Goal: Information Seeking & Learning: Learn about a topic

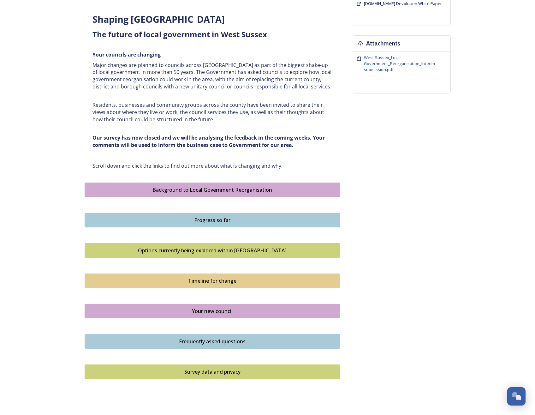
scroll to position [221, 0]
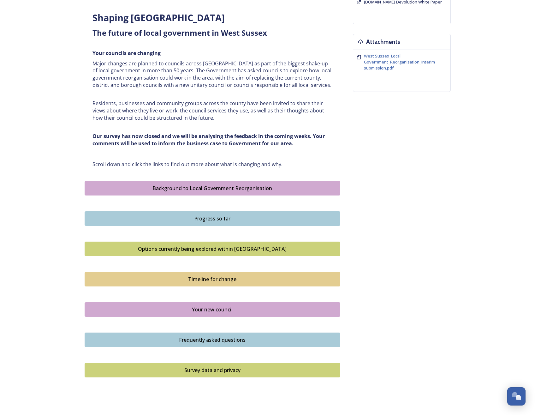
click at [194, 191] on div "Background to Local Government Reorganisation" at bounding box center [212, 188] width 249 height 8
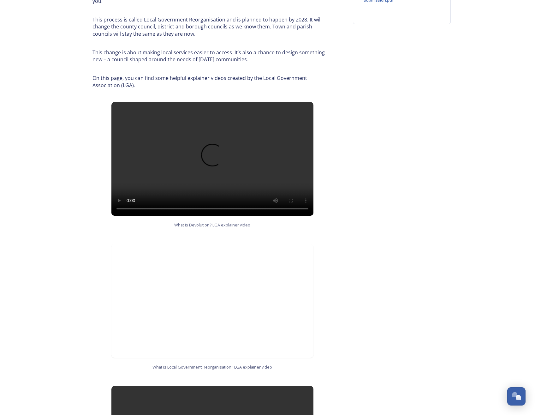
scroll to position [448, 0]
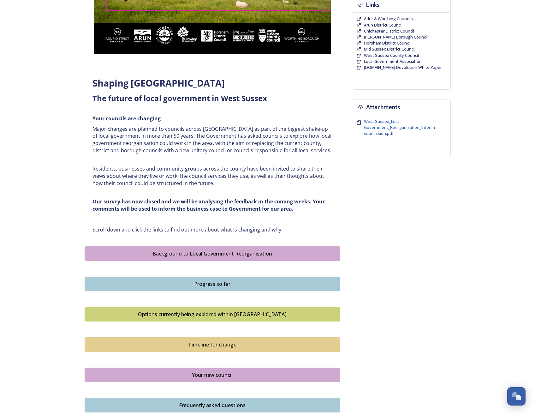
scroll to position [189, 0]
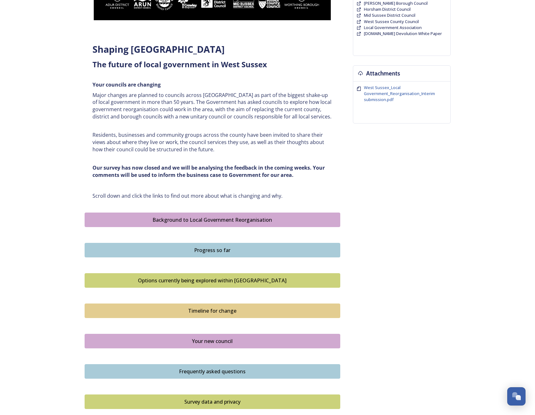
click at [204, 253] on div "Progress so far" at bounding box center [212, 250] width 249 height 8
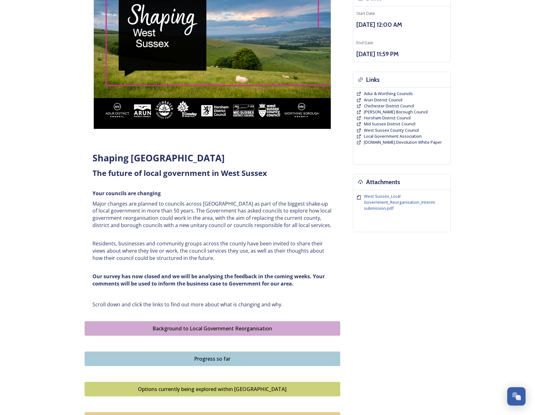
scroll to position [221, 0]
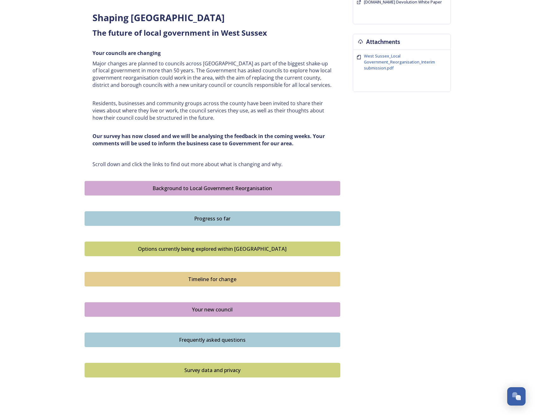
click at [208, 247] on div "Options currently being explored within [GEOGRAPHIC_DATA]" at bounding box center [212, 249] width 249 height 8
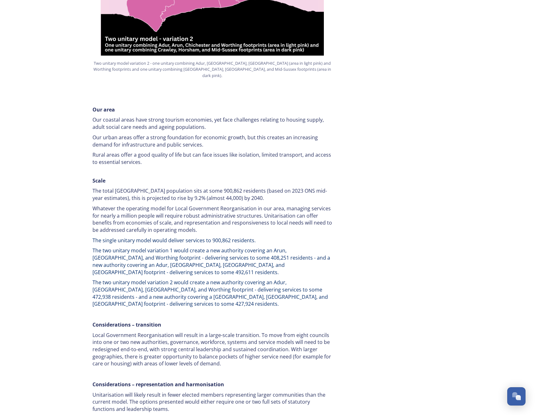
scroll to position [978, 0]
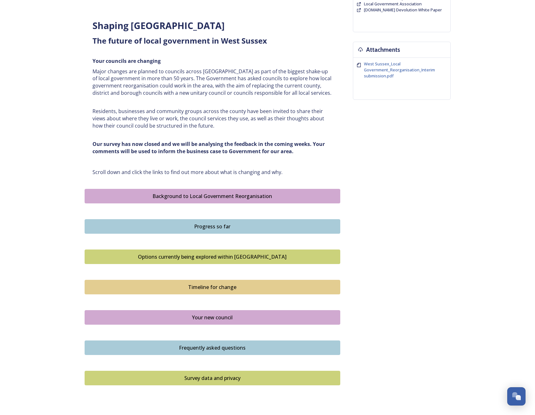
scroll to position [221, 0]
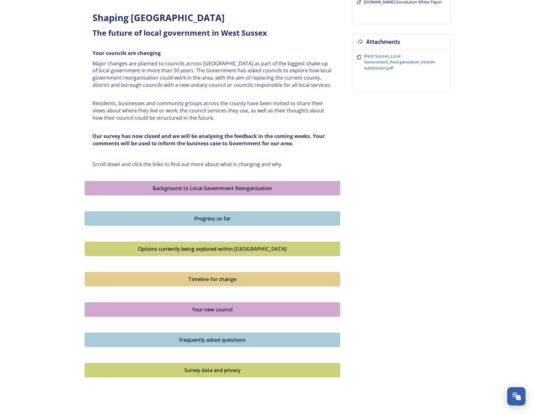
click at [188, 279] on div "Timeline for change" at bounding box center [212, 279] width 249 height 8
